Goal: Find specific page/section: Find specific page/section

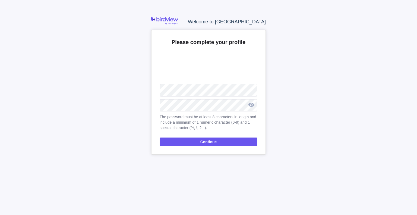
click at [253, 103] on div at bounding box center [251, 104] width 12 height 13
click at [253, 104] on div at bounding box center [251, 104] width 12 height 13
click at [196, 141] on span "Continue" at bounding box center [209, 141] width 98 height 9
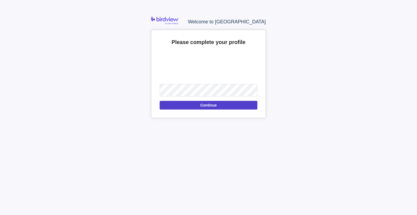
click at [221, 106] on span "Continue" at bounding box center [209, 105] width 98 height 9
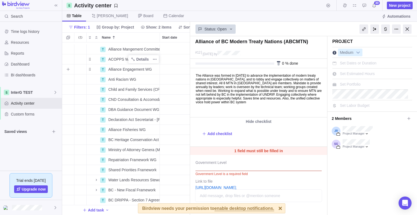
scroll to position [12, 0]
click at [33, 91] on span "InterG TEST" at bounding box center [32, 92] width 42 height 5
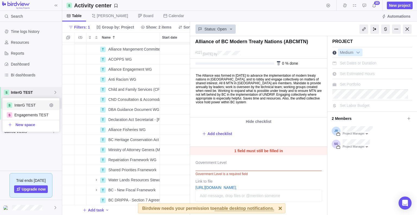
scroll to position [29, 53]
click at [33, 117] on span "Engagements TEST" at bounding box center [30, 114] width 33 height 5
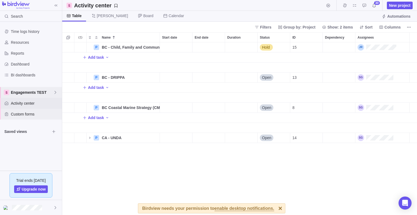
scroll to position [168, 351]
click at [32, 105] on span "Activity center" at bounding box center [35, 102] width 49 height 5
